Goal: Task Accomplishment & Management: Manage account settings

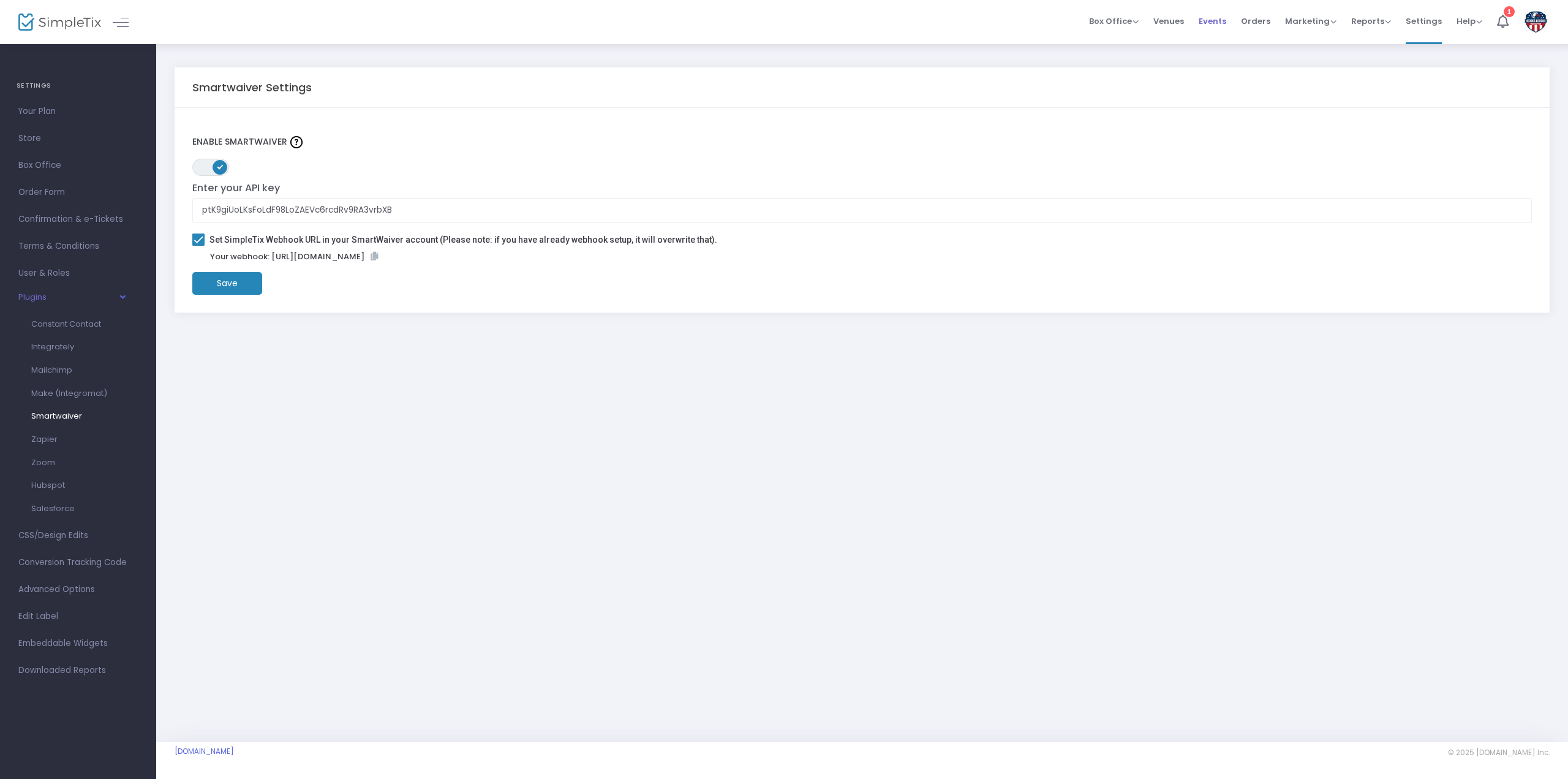
click at [1219, 16] on span "Events" at bounding box center [1213, 21] width 28 height 31
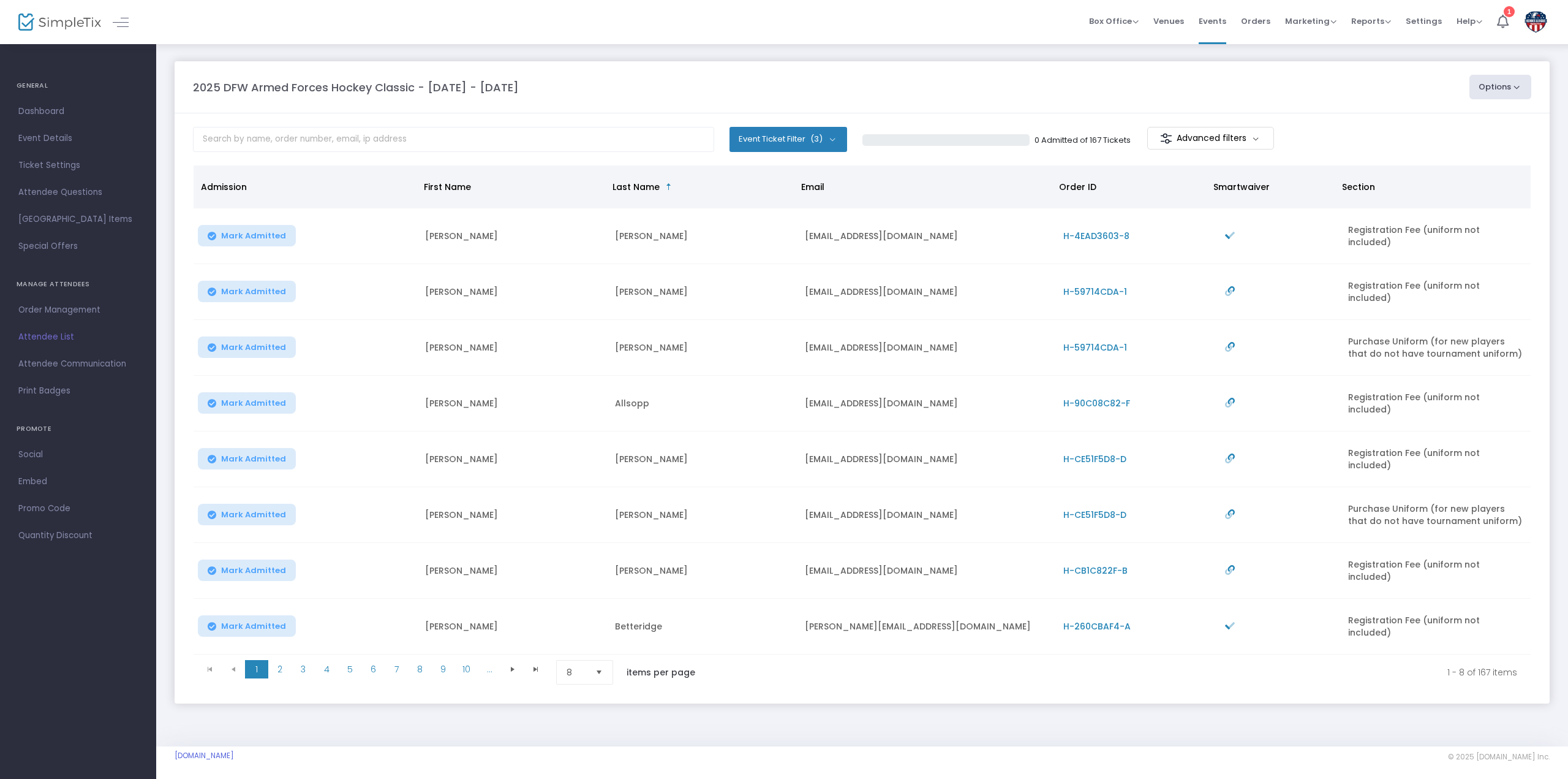
click at [836, 139] on button "Event Ticket Filter (3)" at bounding box center [788, 139] width 118 height 25
click at [761, 222] on span at bounding box center [763, 221] width 12 height 12
click at [762, 227] on input "Purchase Uniform (for new players that do not have tournament uniform)" at bounding box center [762, 227] width 1 height 1
checkbox input "false"
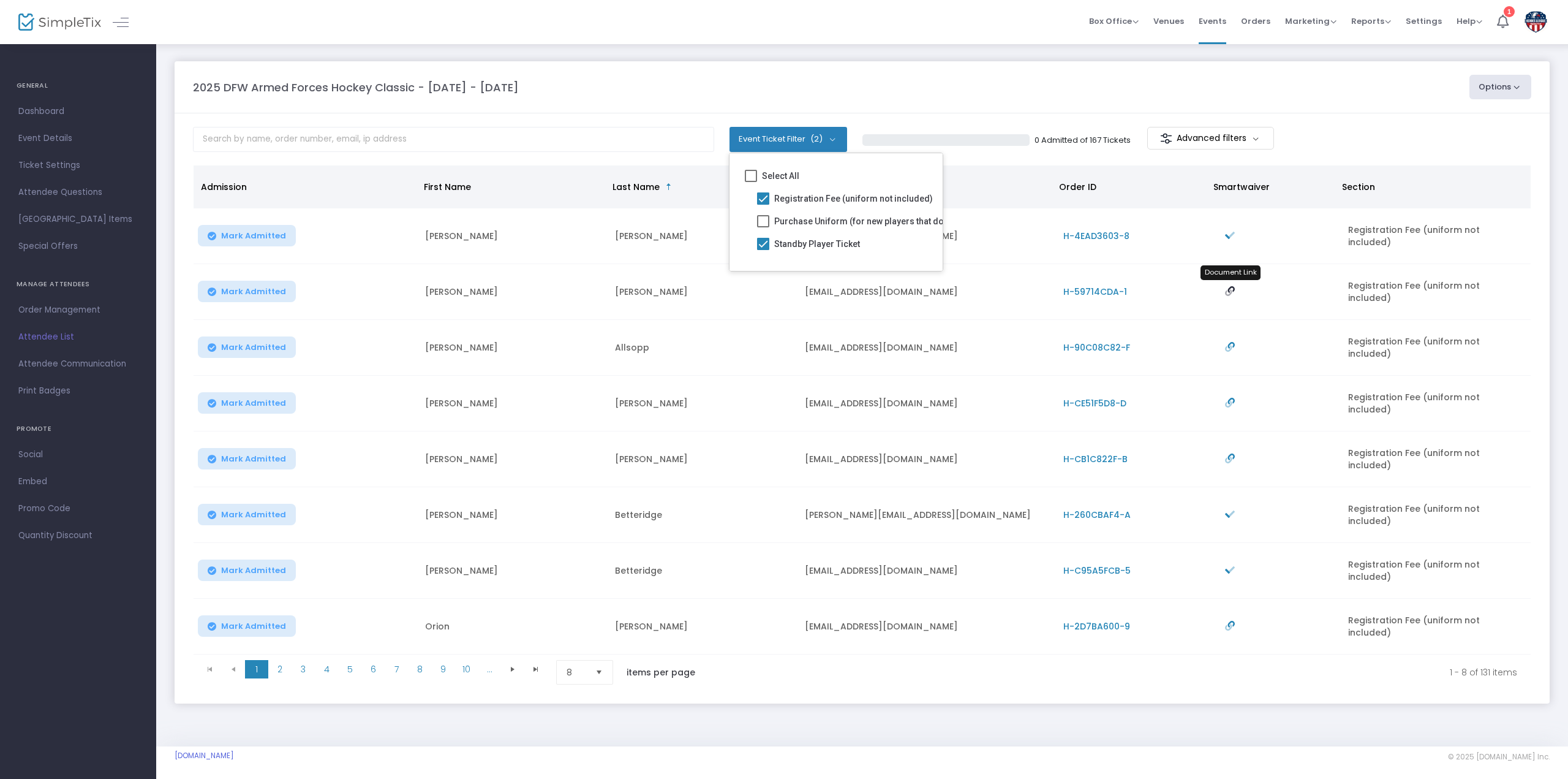
click at [1231, 286] on icon "Data table" at bounding box center [1230, 291] width 10 height 10
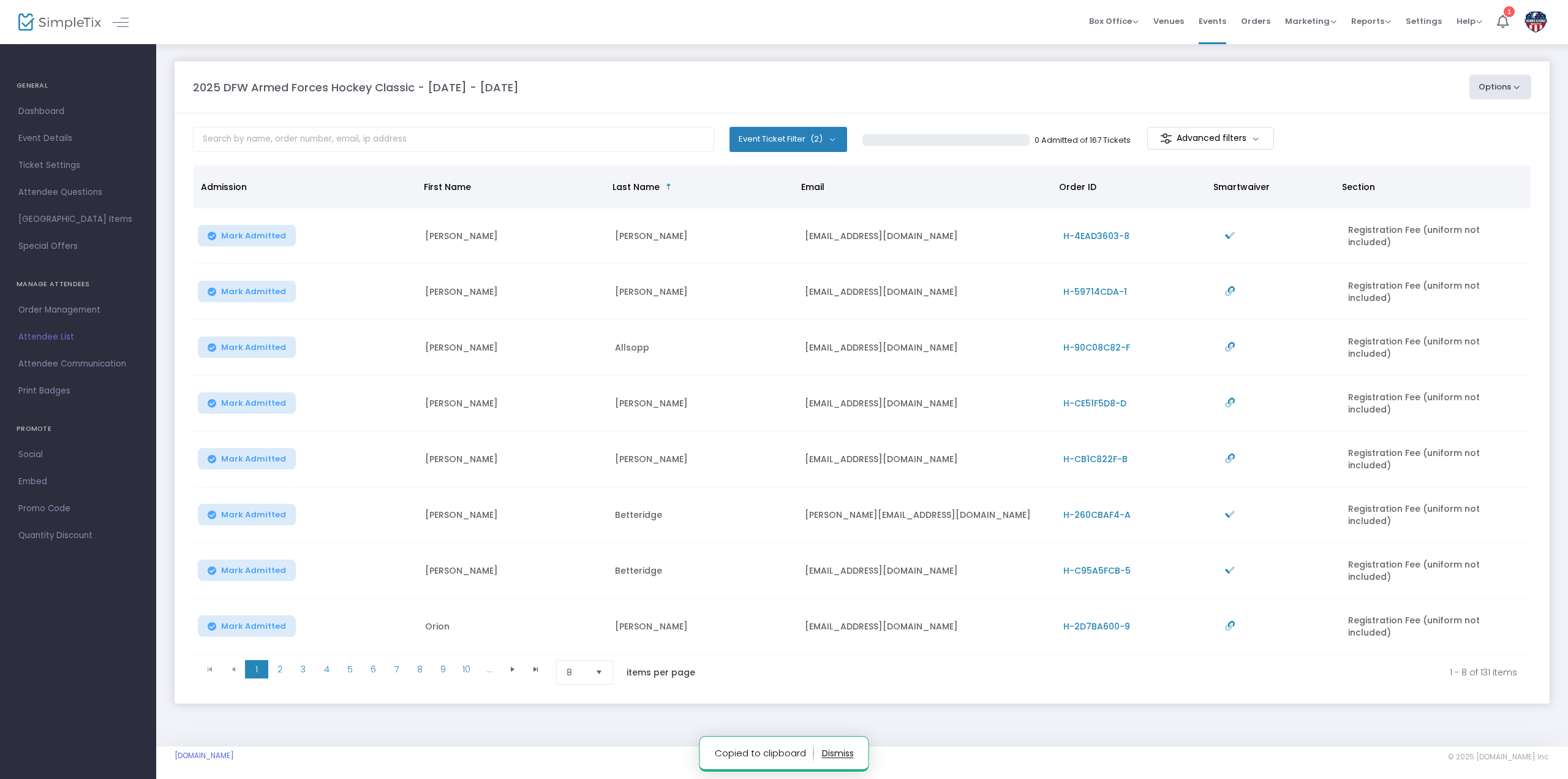
click at [834, 754] on button "button" at bounding box center [838, 753] width 32 height 20
click at [598, 662] on span "Select" at bounding box center [599, 672] width 20 height 20
click at [574, 748] on span "100" at bounding box center [573, 743] width 13 height 12
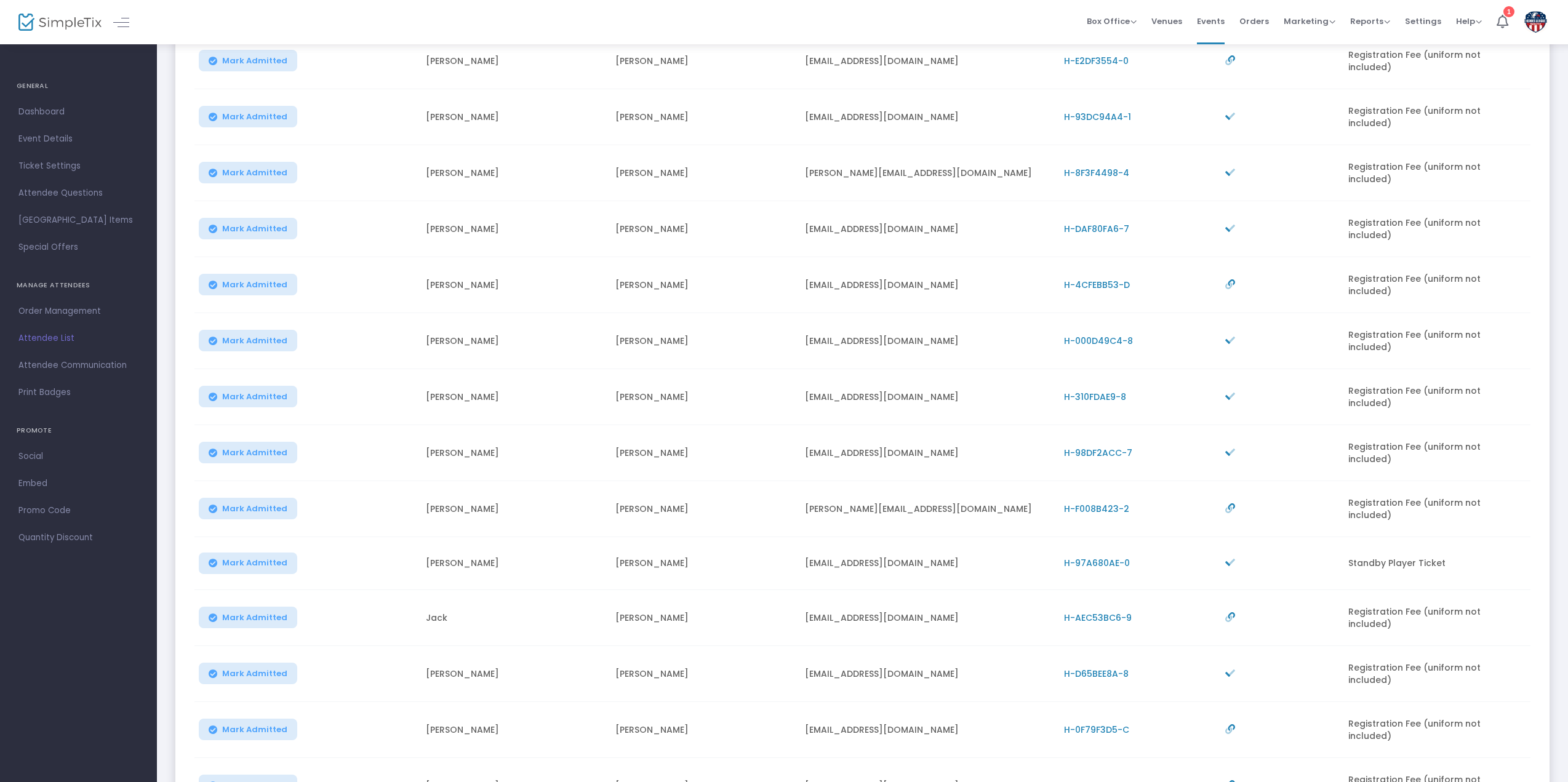
scroll to position [4644, 0]
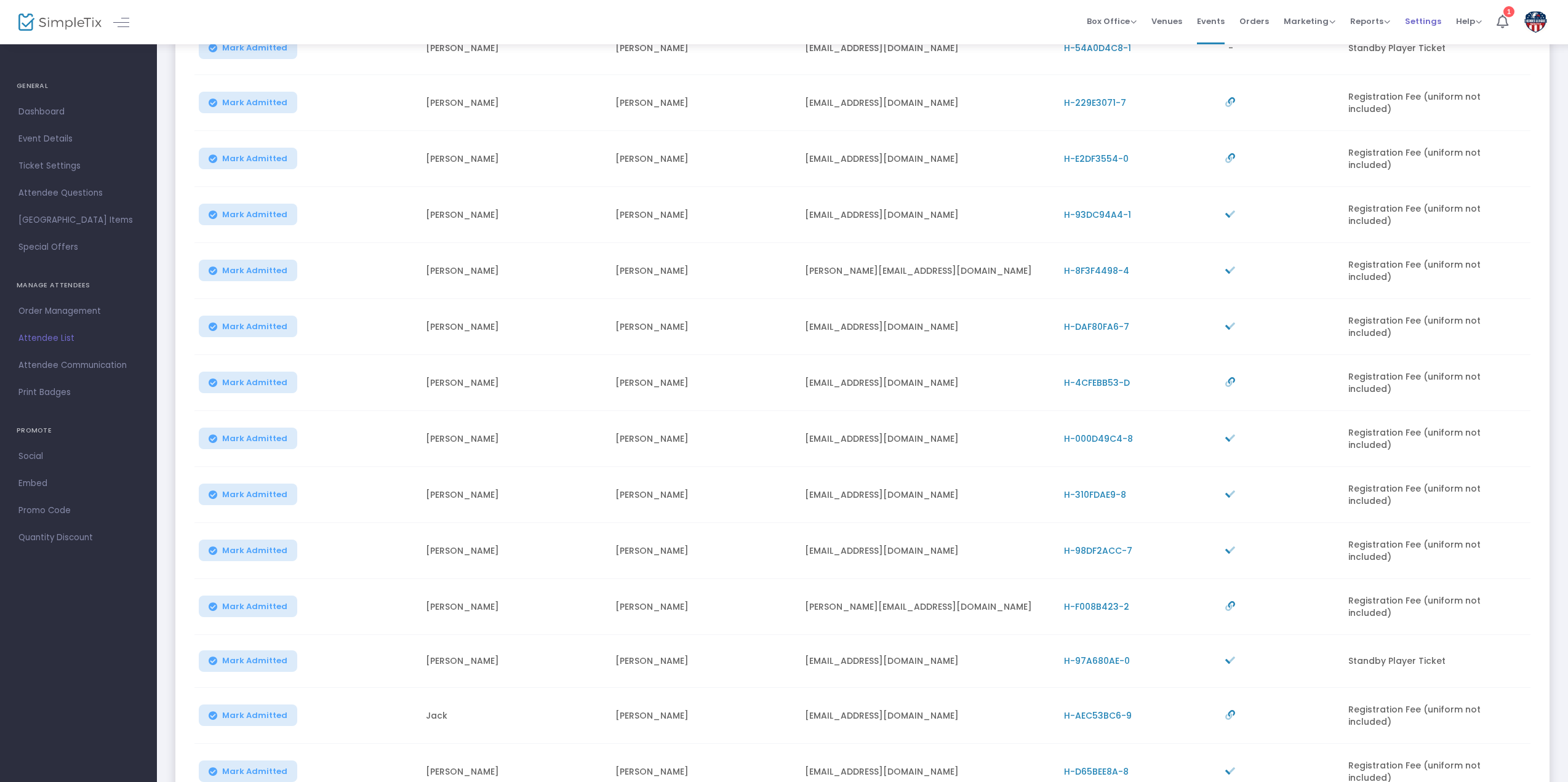
click at [1413, 25] on span "Settings" at bounding box center [1424, 21] width 36 height 31
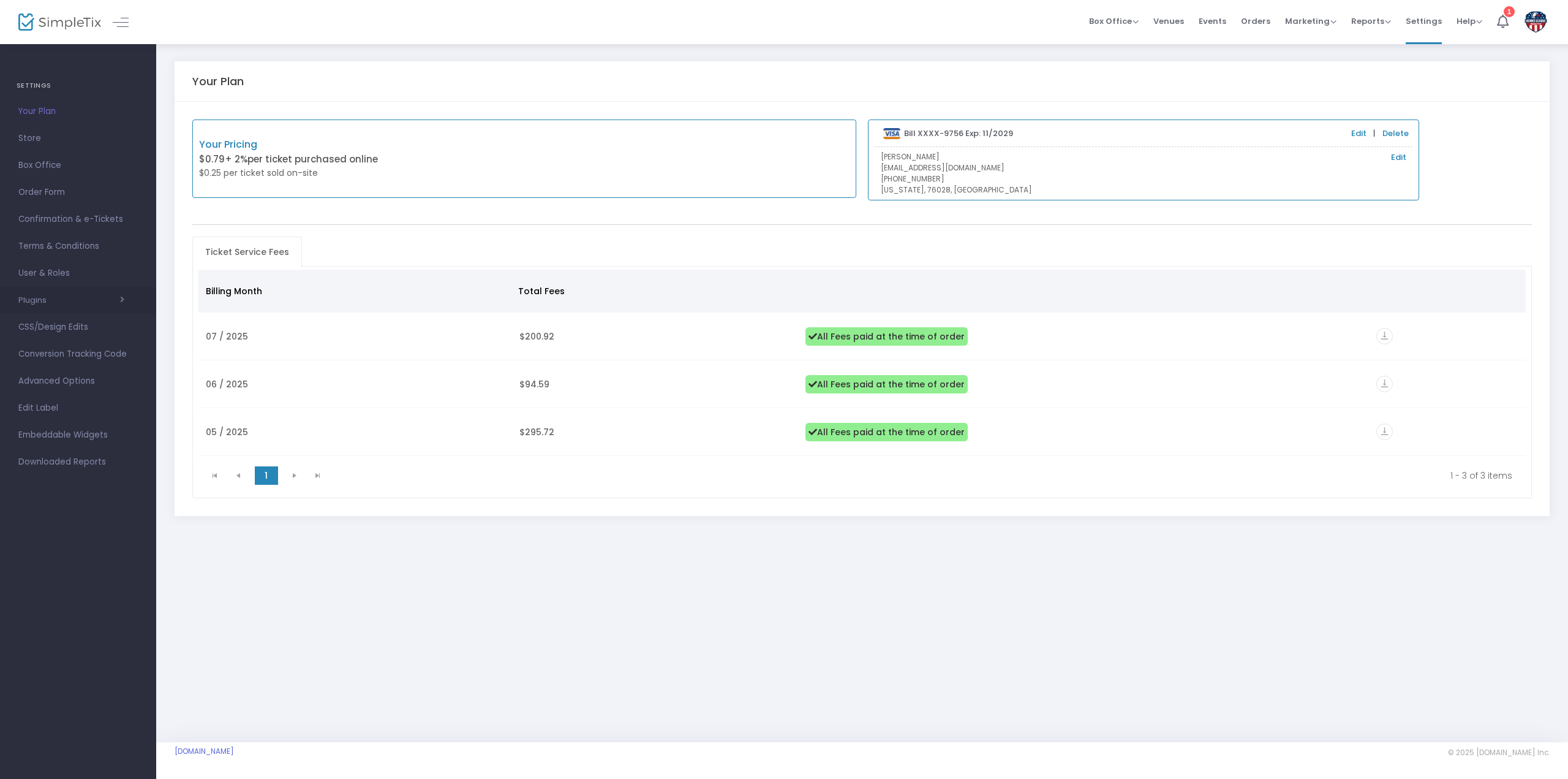
click at [51, 296] on span "button" at bounding box center [85, 300] width 78 height 11
click at [62, 420] on span "Smartwaiver" at bounding box center [56, 416] width 51 height 11
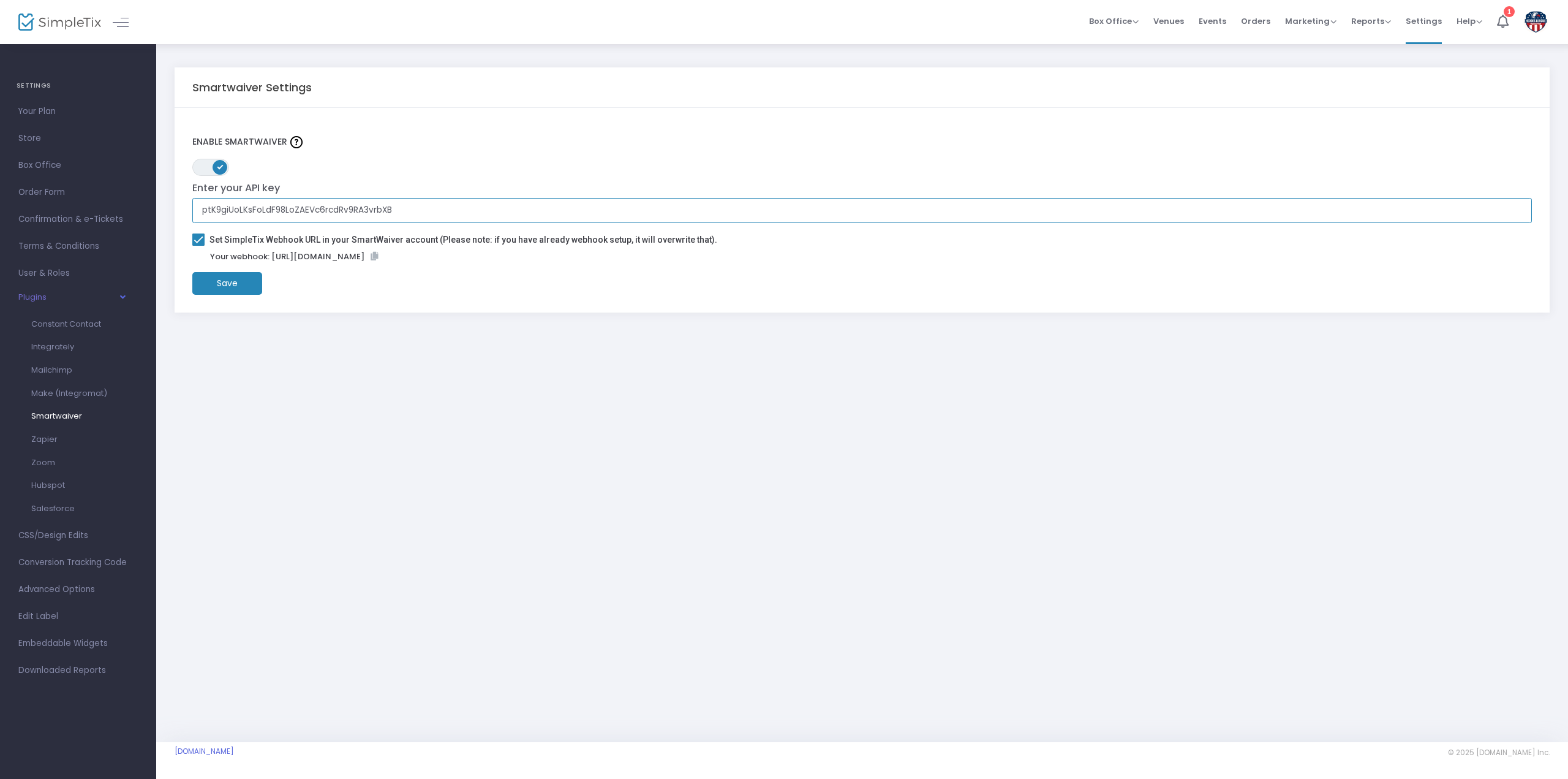
drag, startPoint x: 431, startPoint y: 208, endPoint x: 180, endPoint y: 215, distance: 251.1
click at [180, 214] on div "Enable SmartWaiver ON OFF Enter your API key ptK9giUoLKsFoLdF98LoZAEVc6rcdRv9RA…" at bounding box center [862, 210] width 1375 height 204
paste input "HiUVbsXqTPye95xSbAcThYRN5naLZWjNNBJnMmgAcF2o"
type input "HiUVbsXqTPye95xSbAcThYRN5naLZWjNNBJnMmgAcF2o"
click at [239, 284] on m-button "Save" at bounding box center [226, 284] width 69 height 23
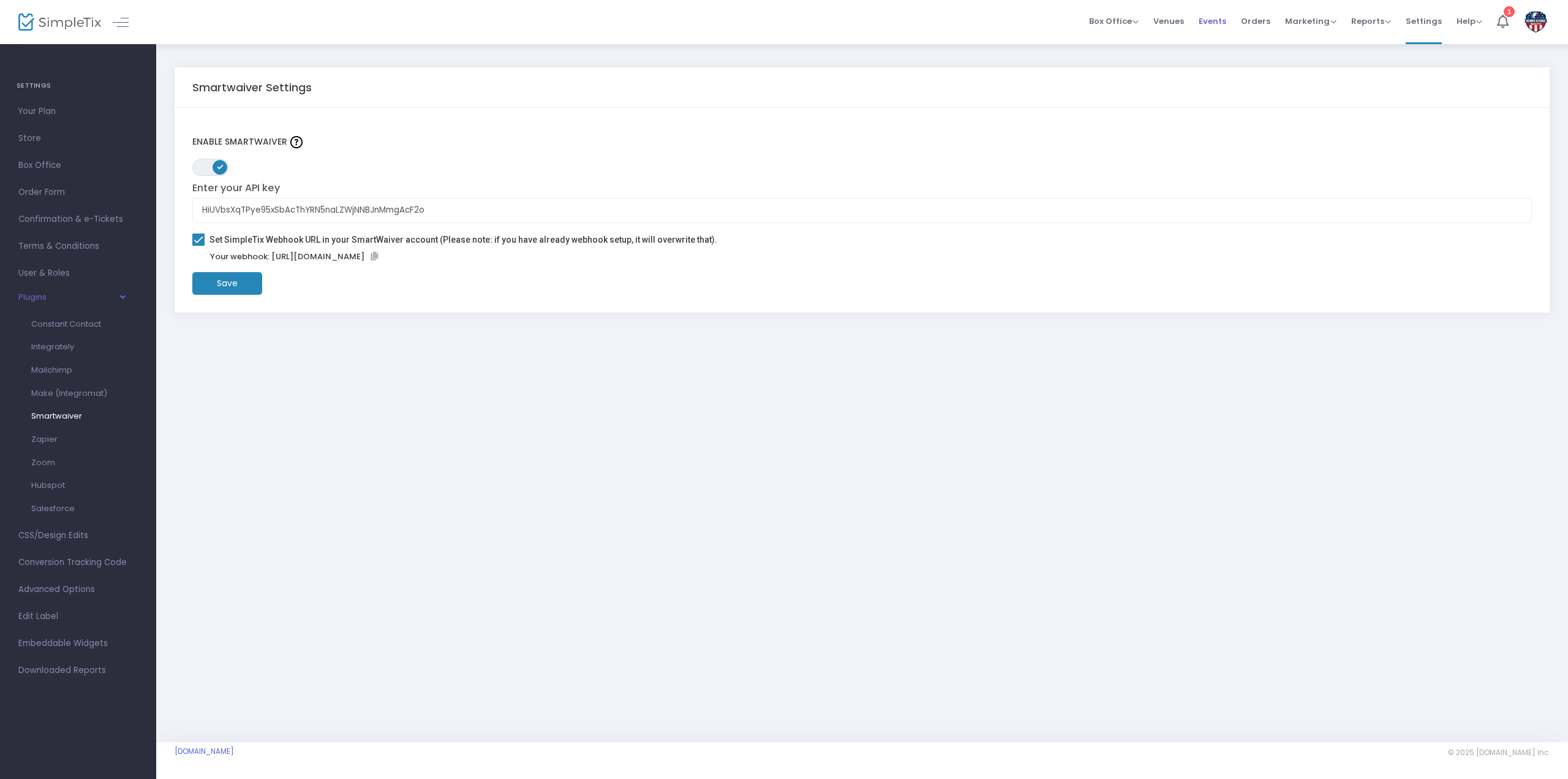
click at [1220, 19] on span "Events" at bounding box center [1213, 21] width 28 height 31
